Goal: Register for event/course

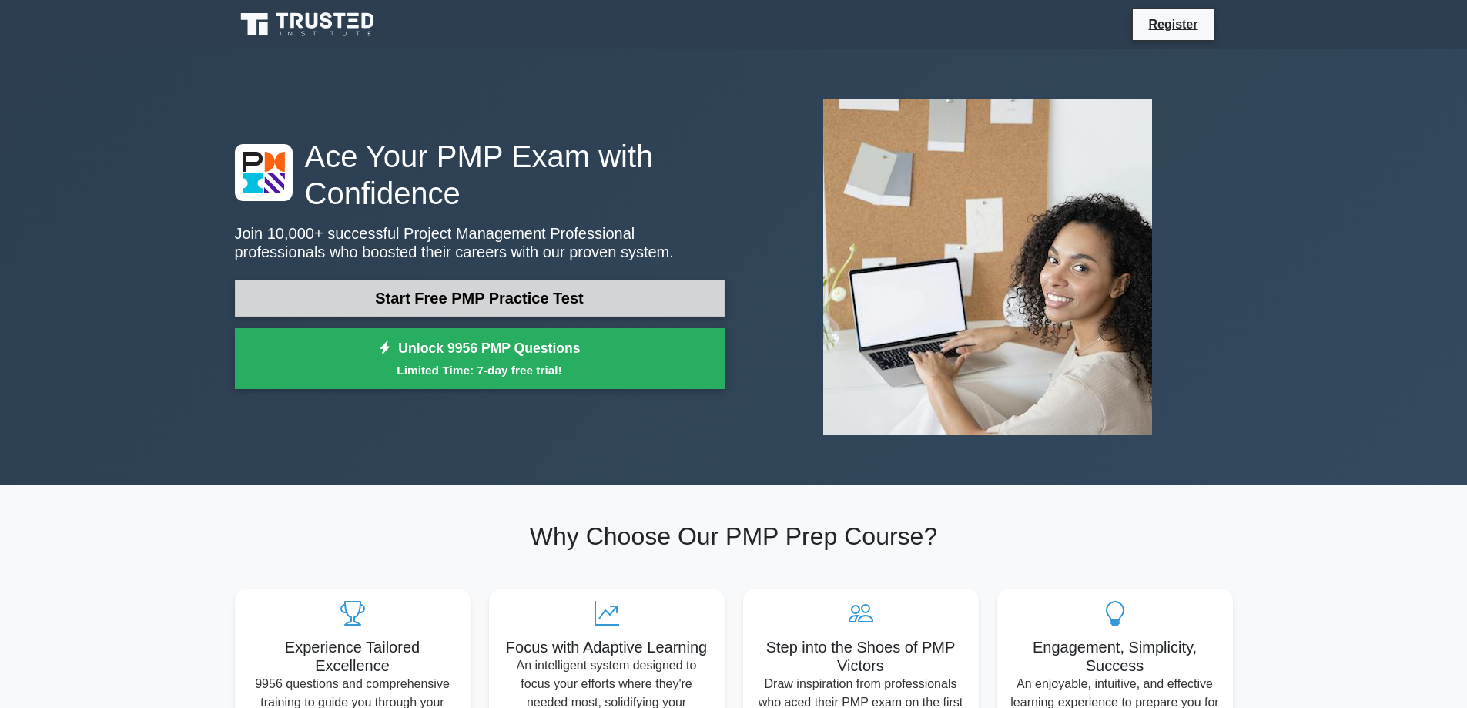
click at [460, 302] on link "Start Free PMP Practice Test" at bounding box center [480, 298] width 490 height 37
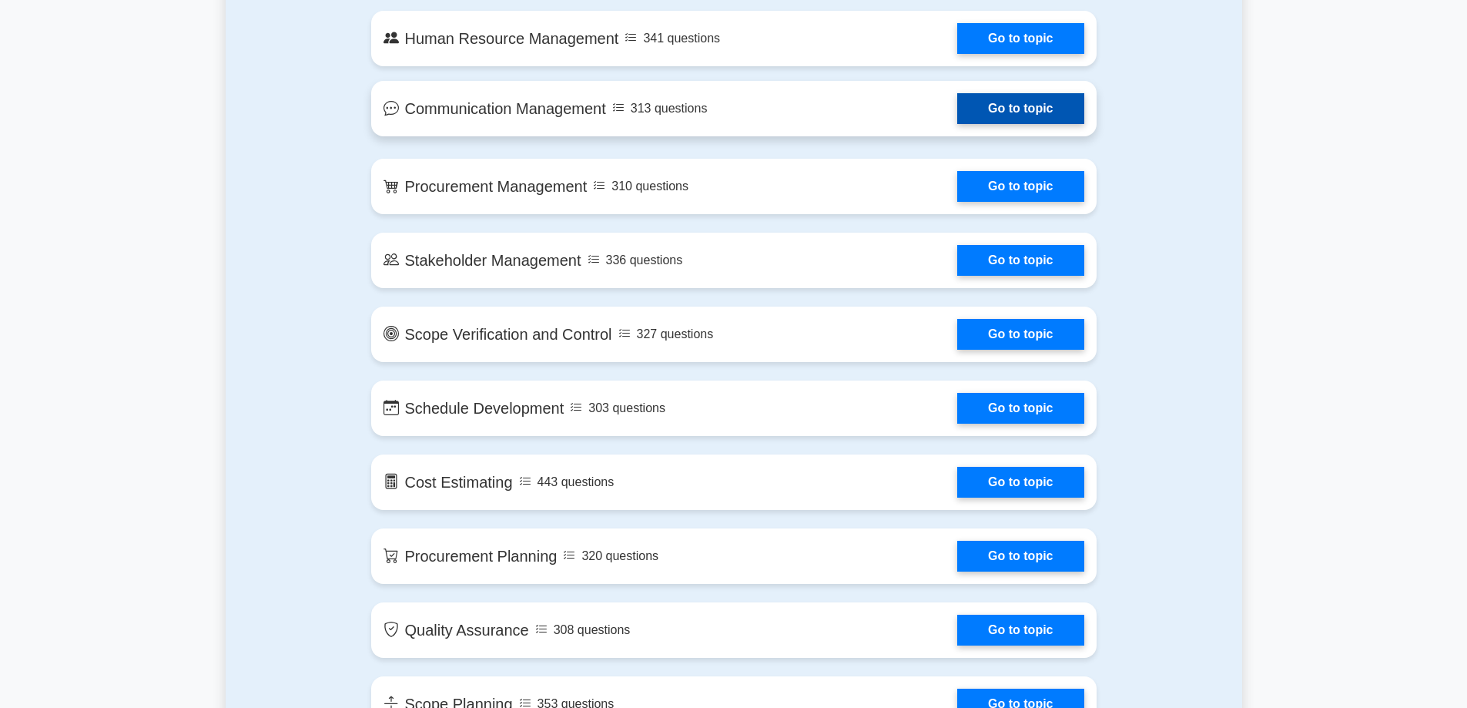
scroll to position [1386, 0]
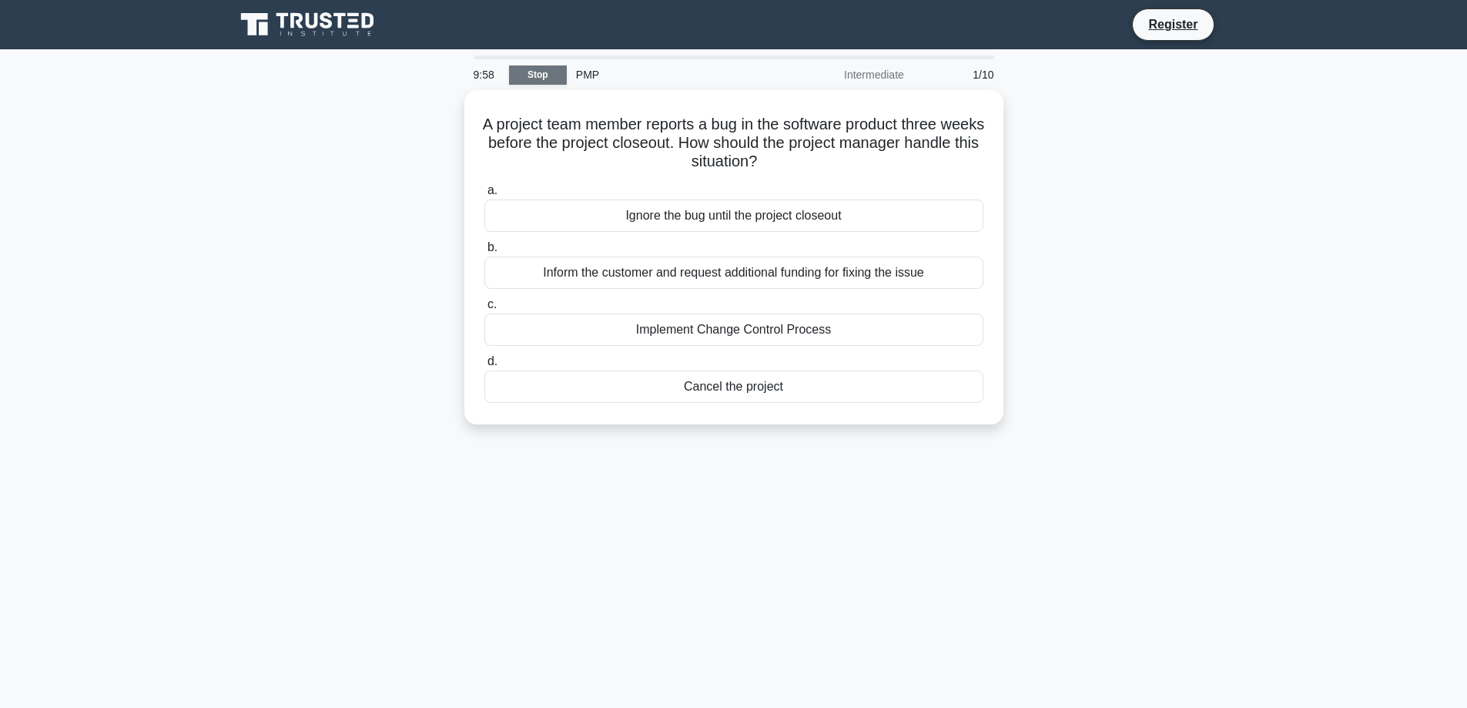
click at [543, 75] on link "Stop" at bounding box center [538, 74] width 58 height 19
